Goal: Navigation & Orientation: Find specific page/section

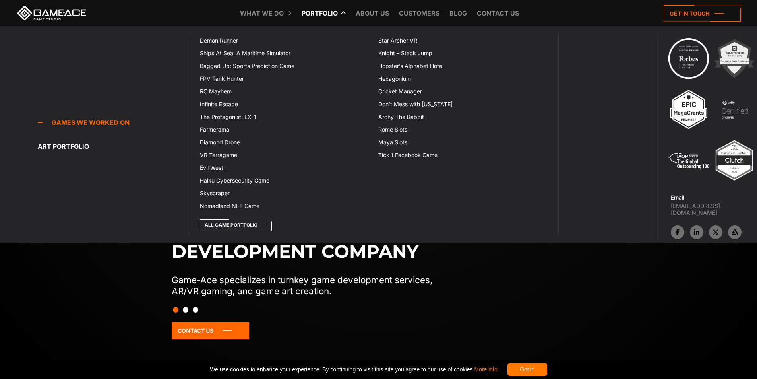
click at [321, 12] on link "Portfolio" at bounding box center [319, 13] width 44 height 26
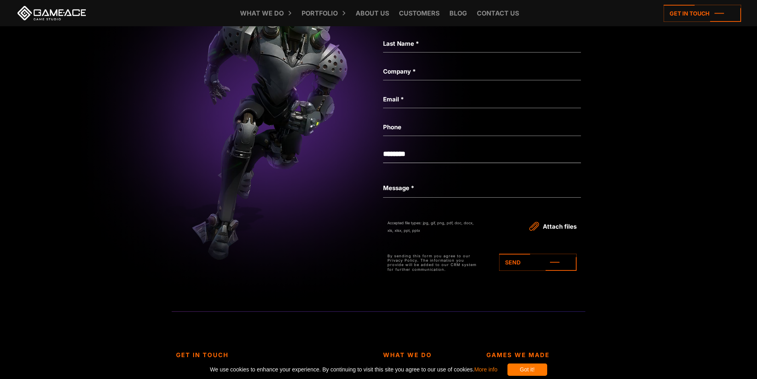
scroll to position [2770, 0]
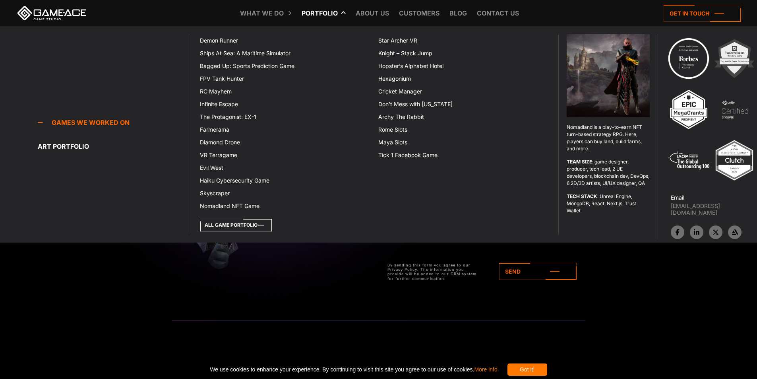
click at [237, 224] on icon at bounding box center [236, 224] width 72 height 13
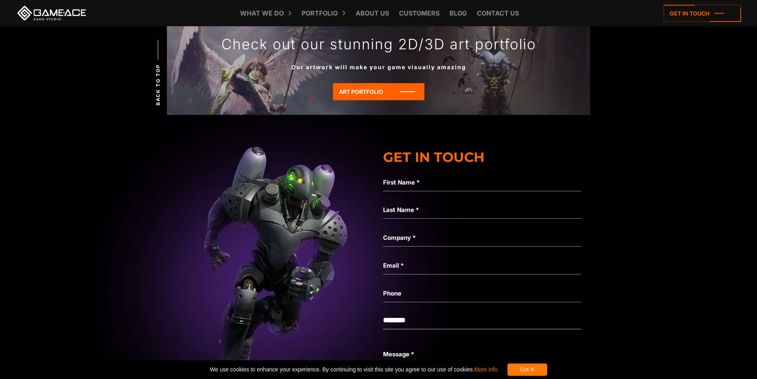
scroll to position [2661, 0]
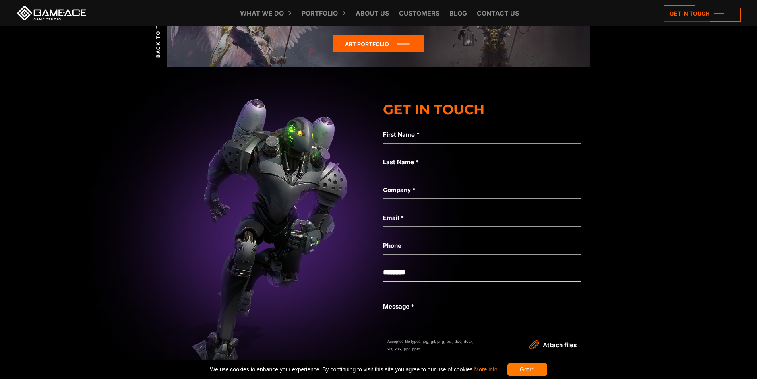
click at [370, 46] on icon at bounding box center [378, 43] width 91 height 17
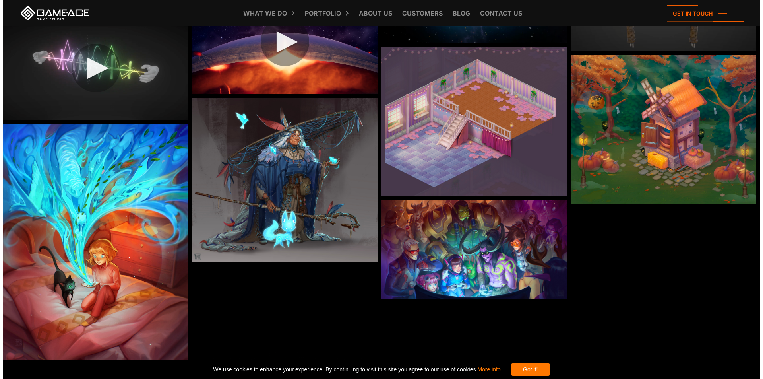
scroll to position [4290, 0]
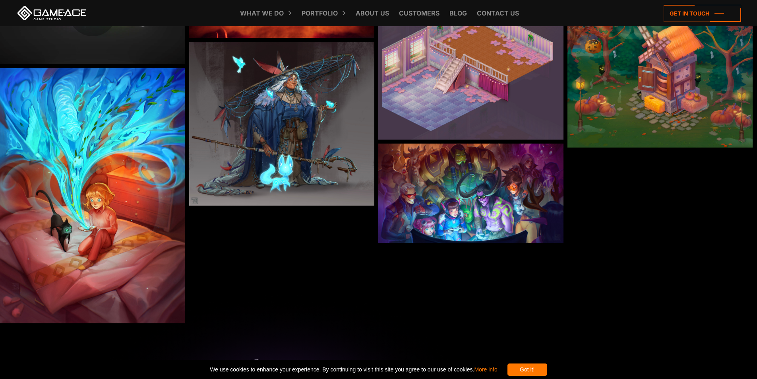
click at [504, 222] on img at bounding box center [470, 192] width 185 height 99
